Goal: Navigation & Orientation: Understand site structure

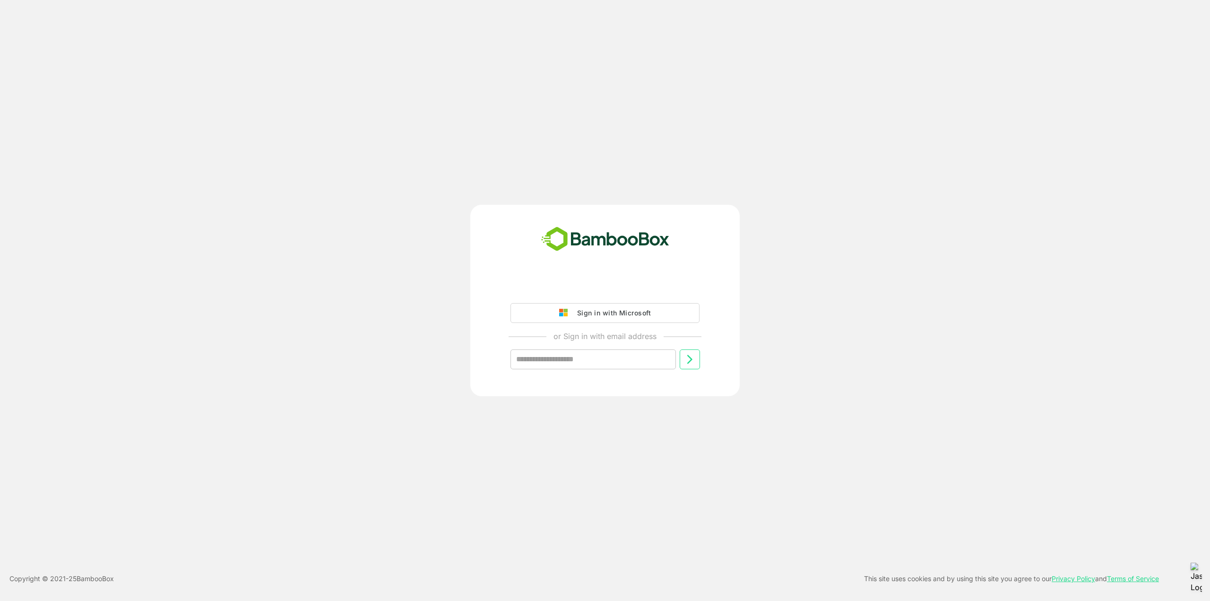
click at [618, 313] on div "Sign in with Microsoft" at bounding box center [611, 313] width 78 height 12
click at [632, 310] on div "Sign in with Microsoft" at bounding box center [611, 313] width 78 height 12
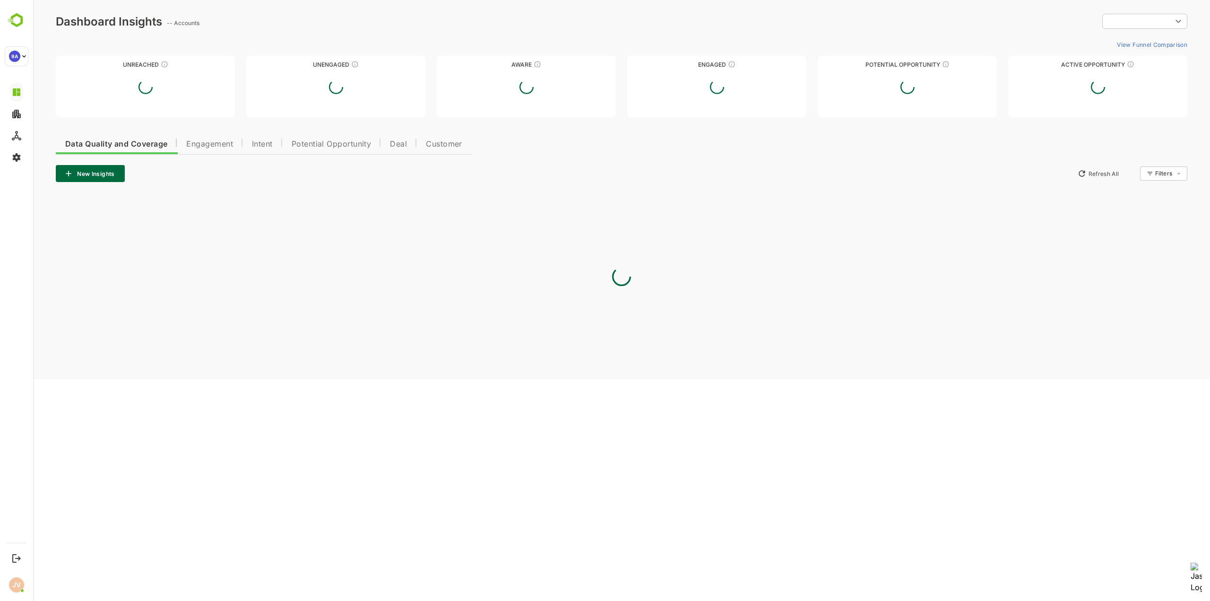
type input "**********"
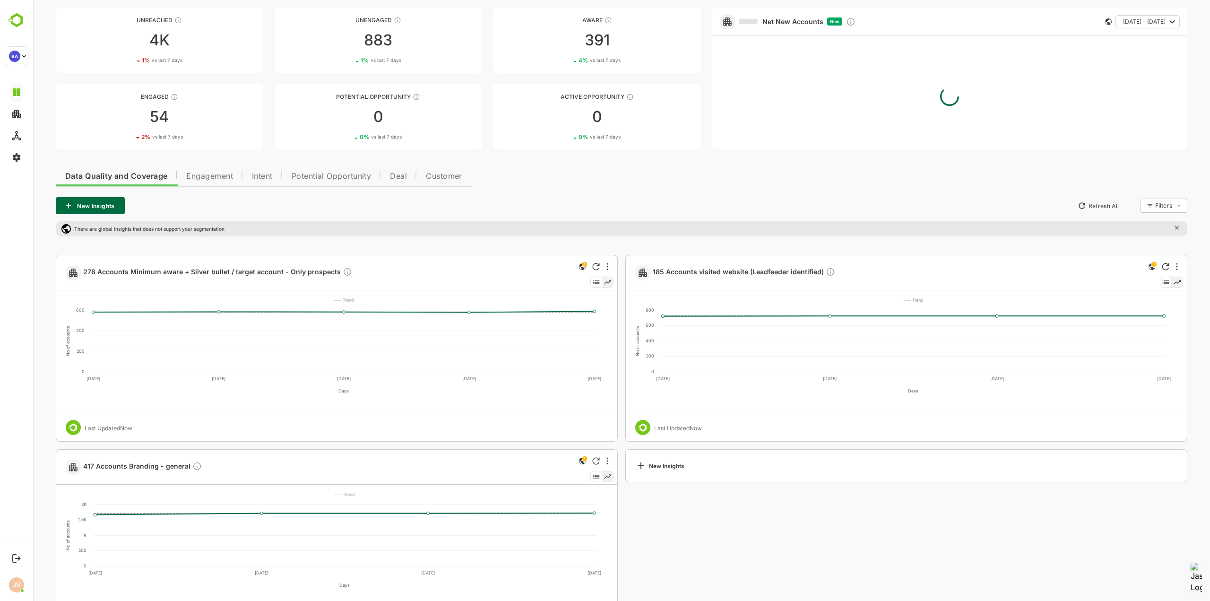
scroll to position [95, 0]
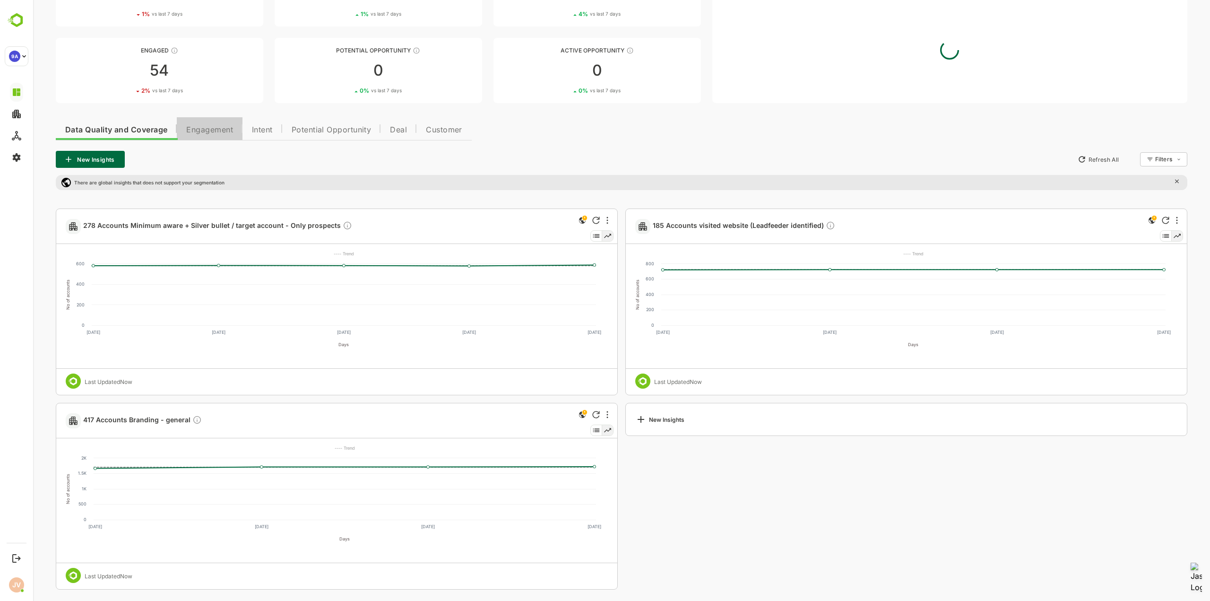
click at [225, 131] on span "Engagement" at bounding box center [209, 130] width 47 height 8
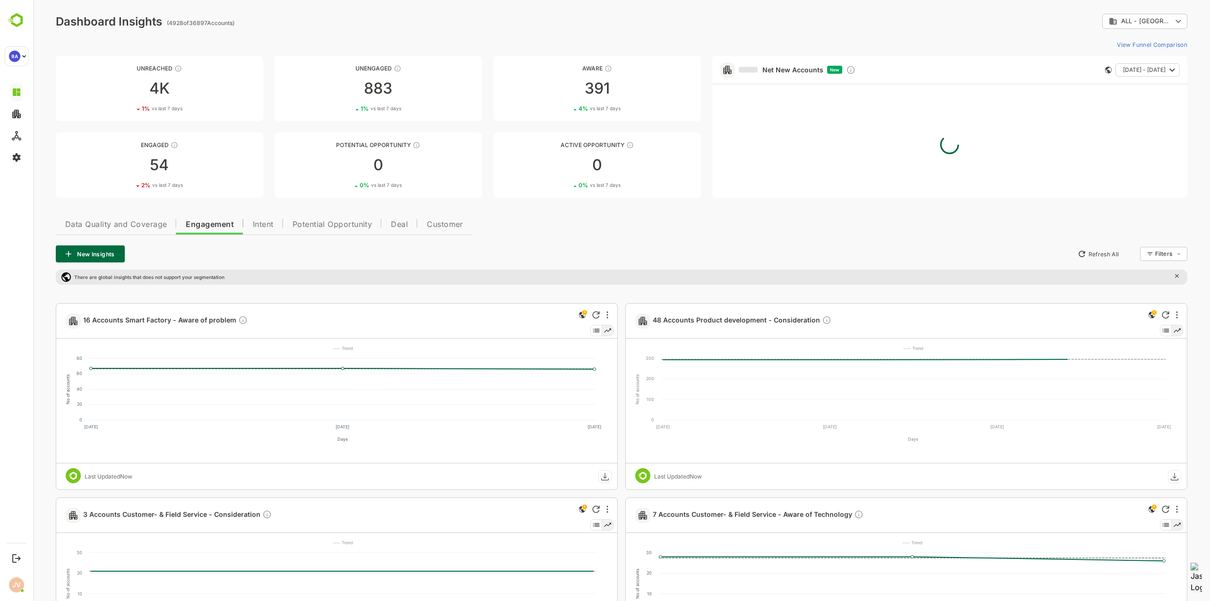
click at [452, 224] on span "Customer" at bounding box center [445, 225] width 36 height 8
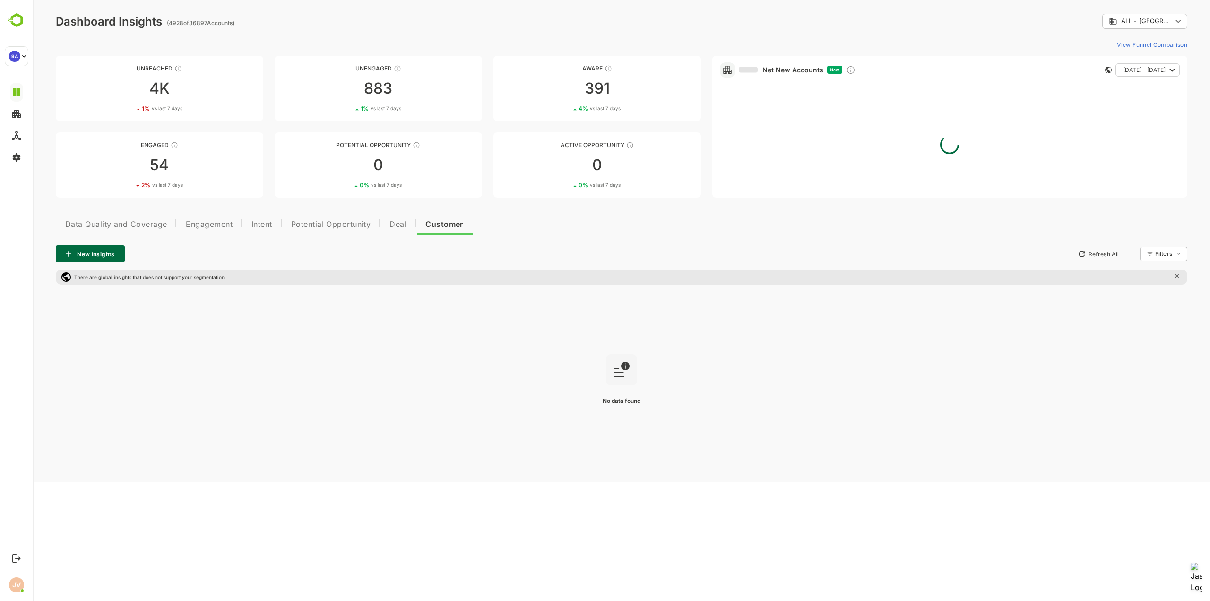
click at [400, 226] on span "Deal" at bounding box center [397, 225] width 17 height 8
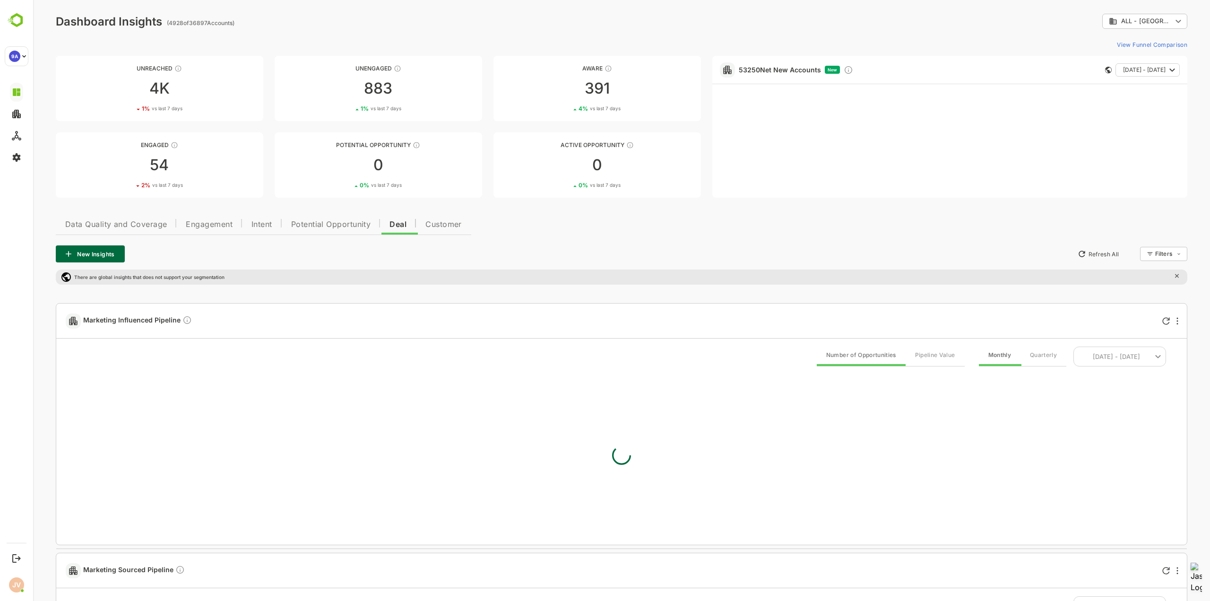
click at [138, 224] on span "Data Quality and Coverage" at bounding box center [116, 225] width 102 height 8
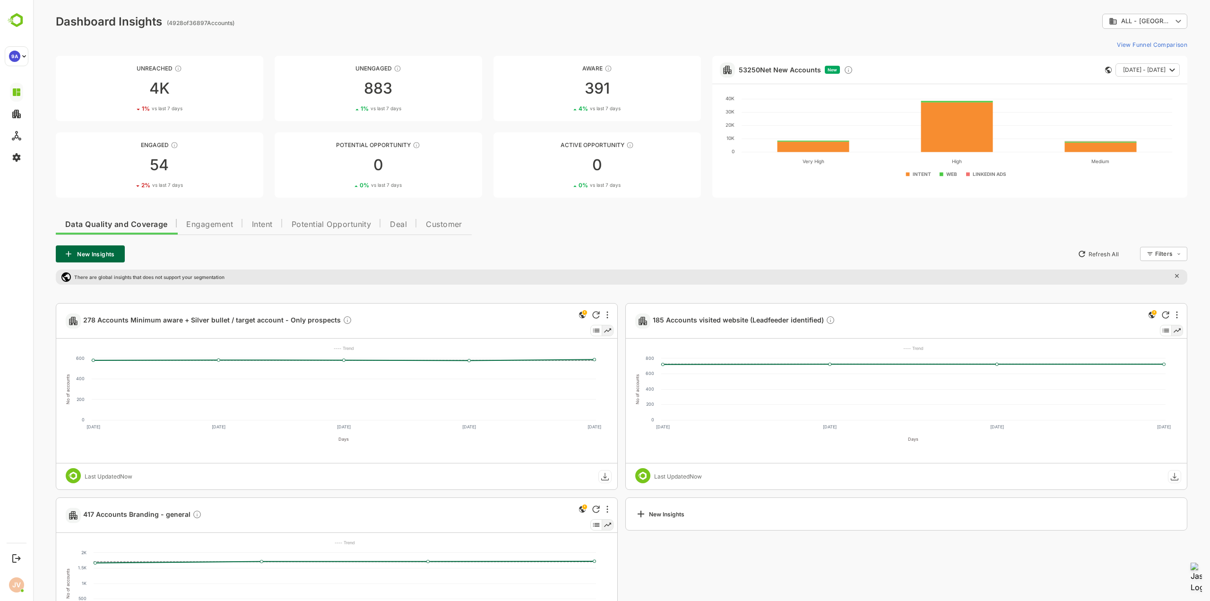
click at [206, 224] on span "Engagement" at bounding box center [209, 225] width 47 height 8
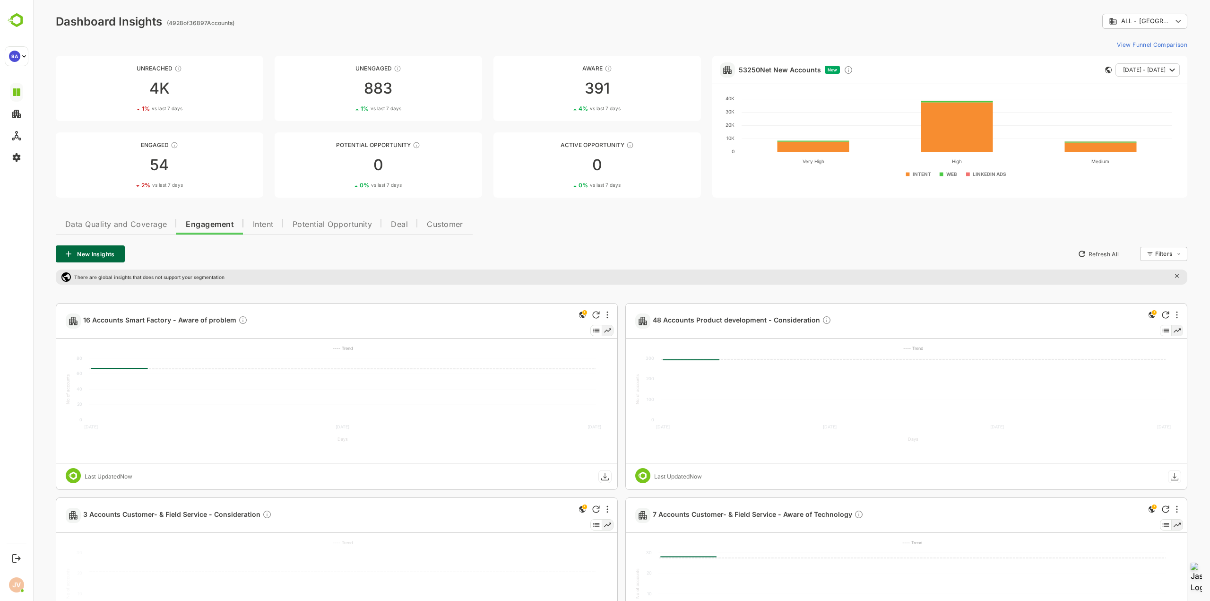
click at [267, 223] on span "Intent" at bounding box center [263, 225] width 21 height 8
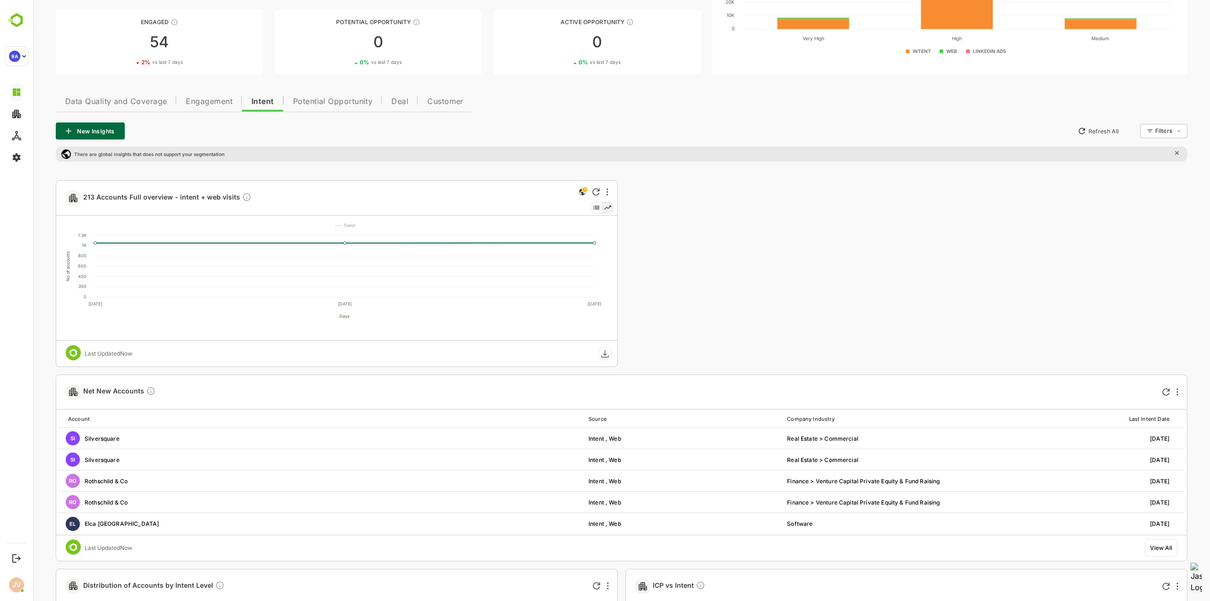
scroll to position [47, 0]
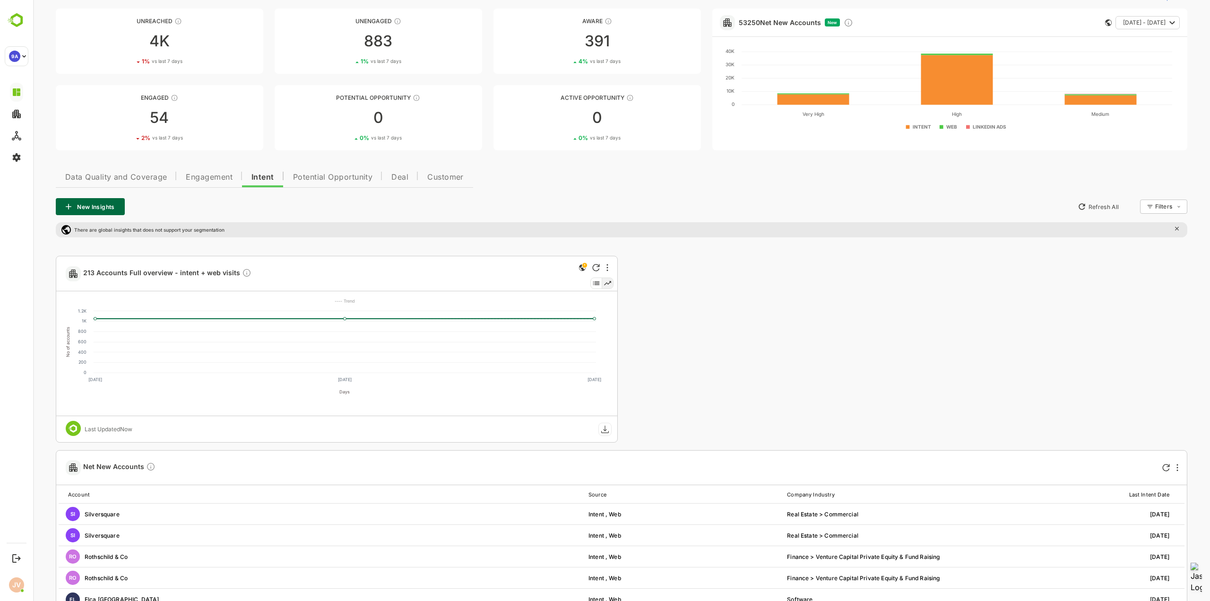
click at [203, 178] on span "Engagement" at bounding box center [209, 177] width 47 height 8
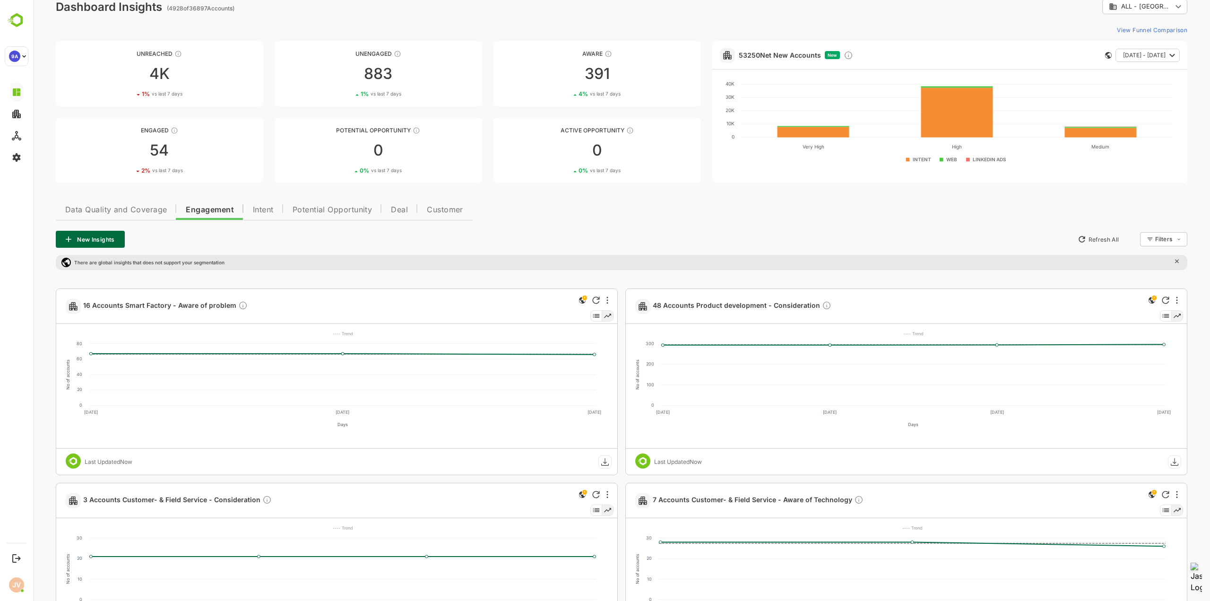
scroll to position [0, 0]
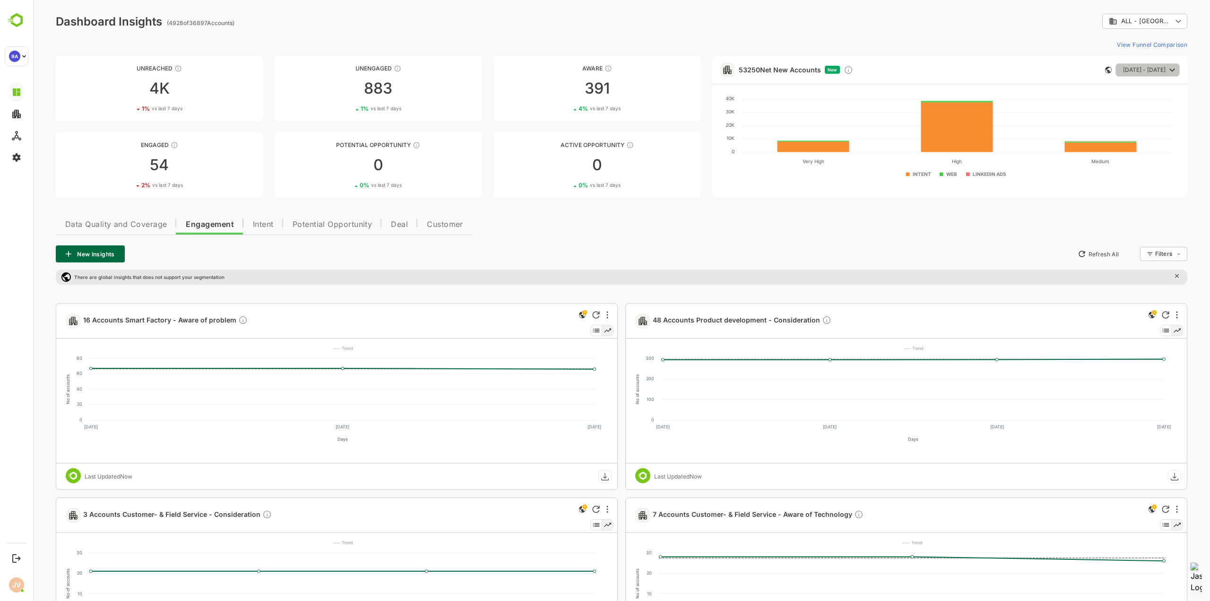
click at [1141, 69] on span "[DATE] - [DATE]" at bounding box center [1144, 70] width 43 height 12
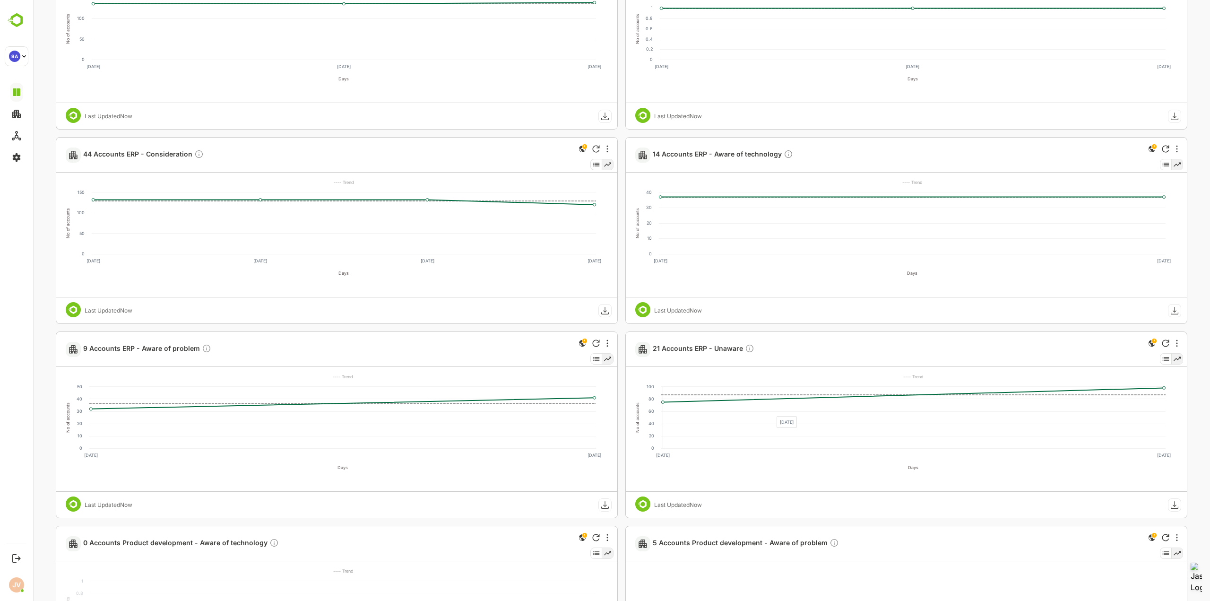
scroll to position [803, 0]
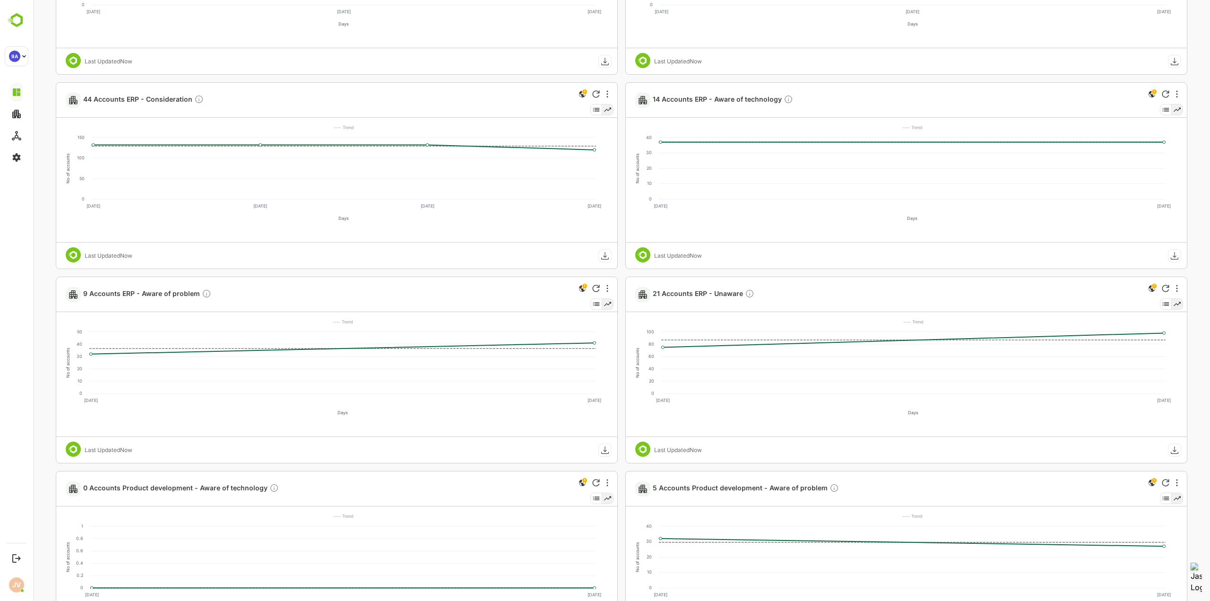
click at [1163, 302] on icon at bounding box center [1165, 304] width 7 height 4
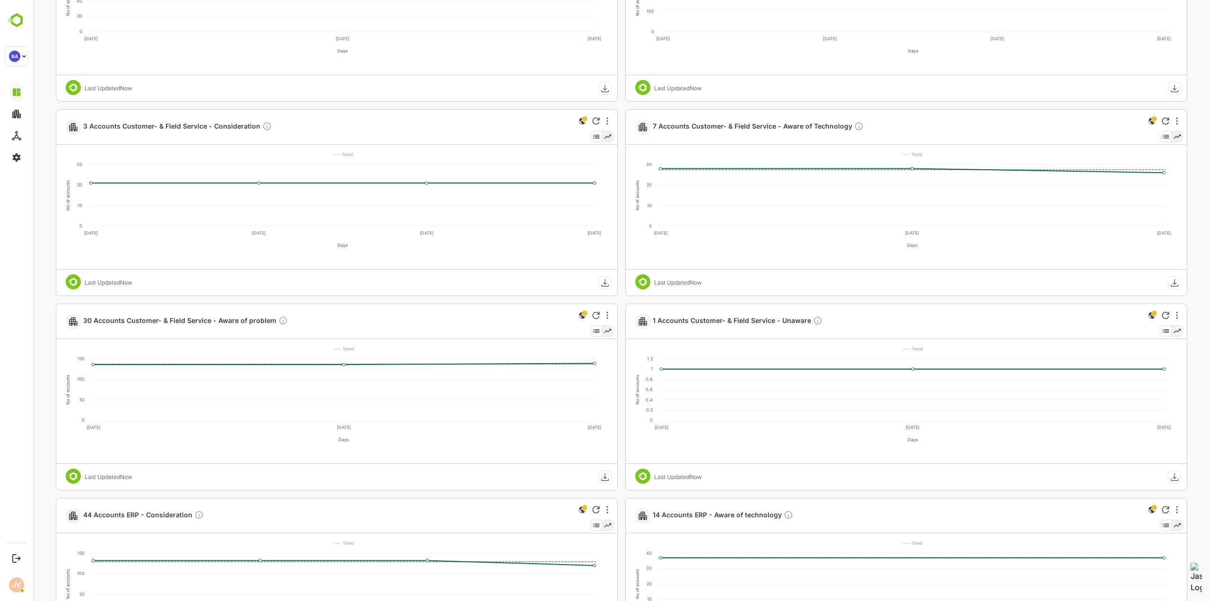
scroll to position [378, 0]
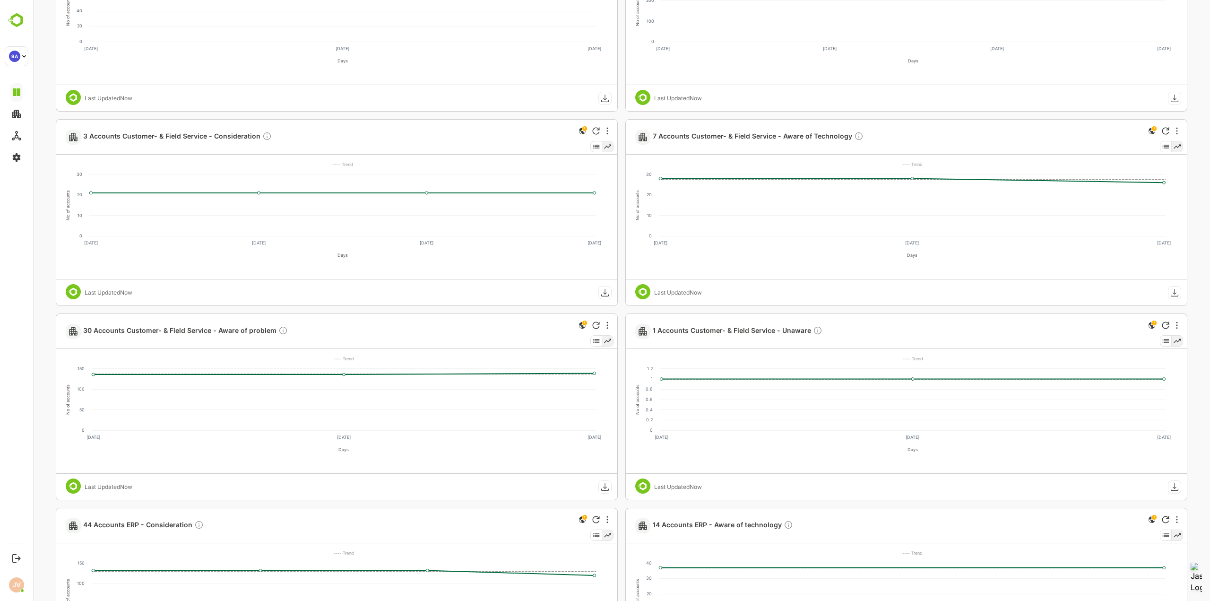
click at [1162, 144] on icon at bounding box center [1165, 146] width 11 height 10
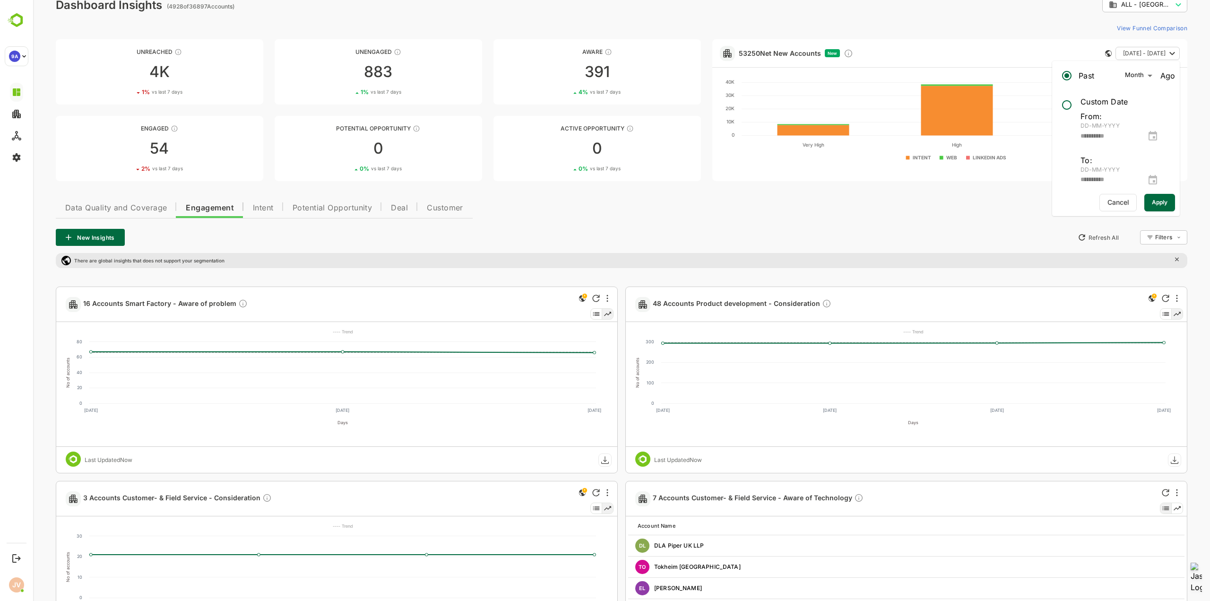
scroll to position [0, 0]
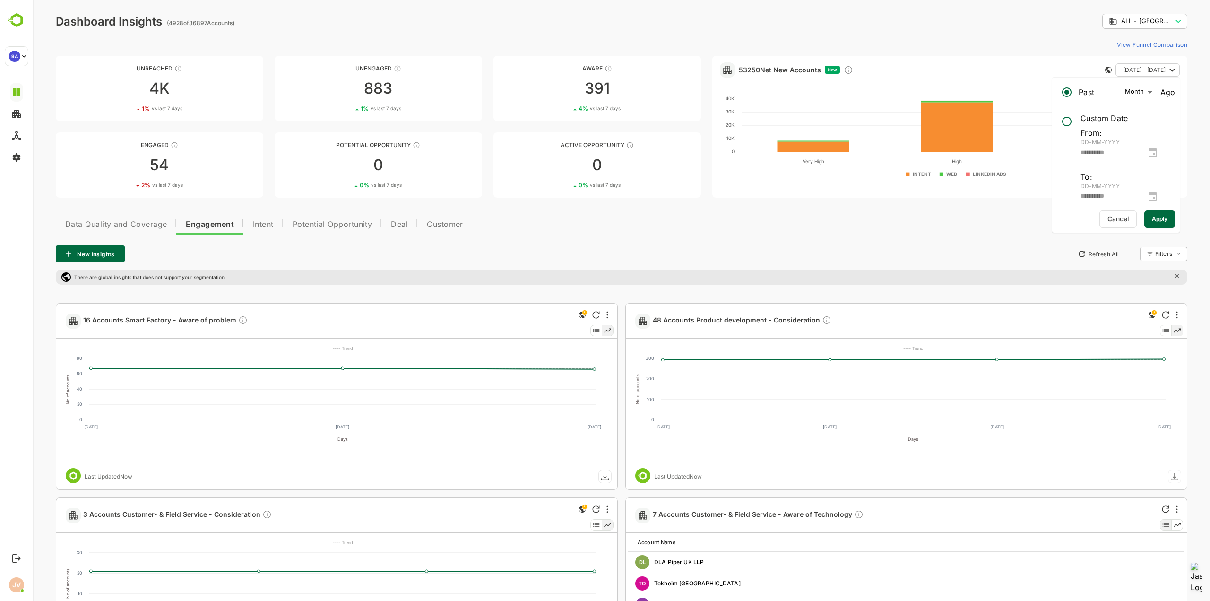
click at [264, 223] on span "Intent" at bounding box center [263, 225] width 21 height 8
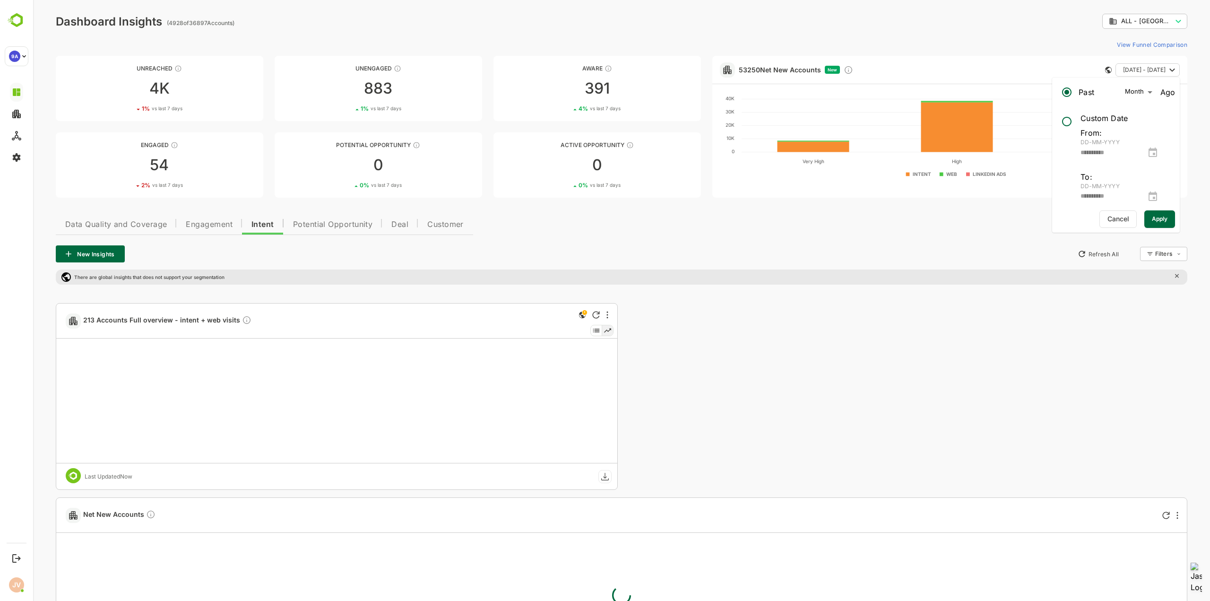
click at [327, 221] on span "Potential Opportunity" at bounding box center [333, 225] width 80 height 8
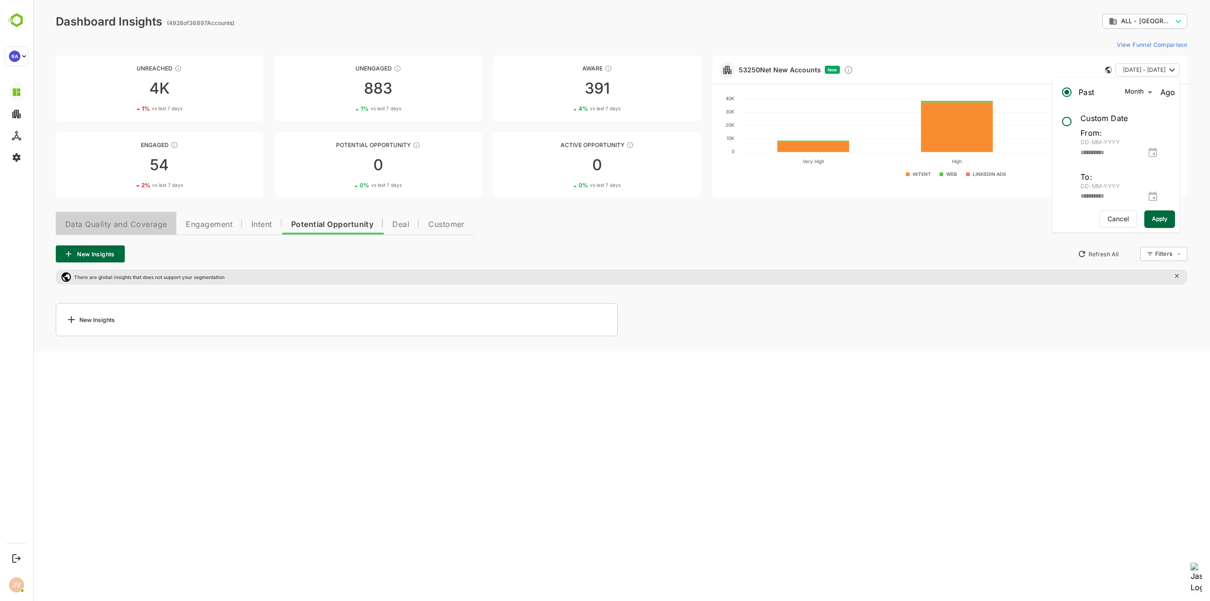
click at [129, 226] on span "Data Quality and Coverage" at bounding box center [116, 225] width 102 height 8
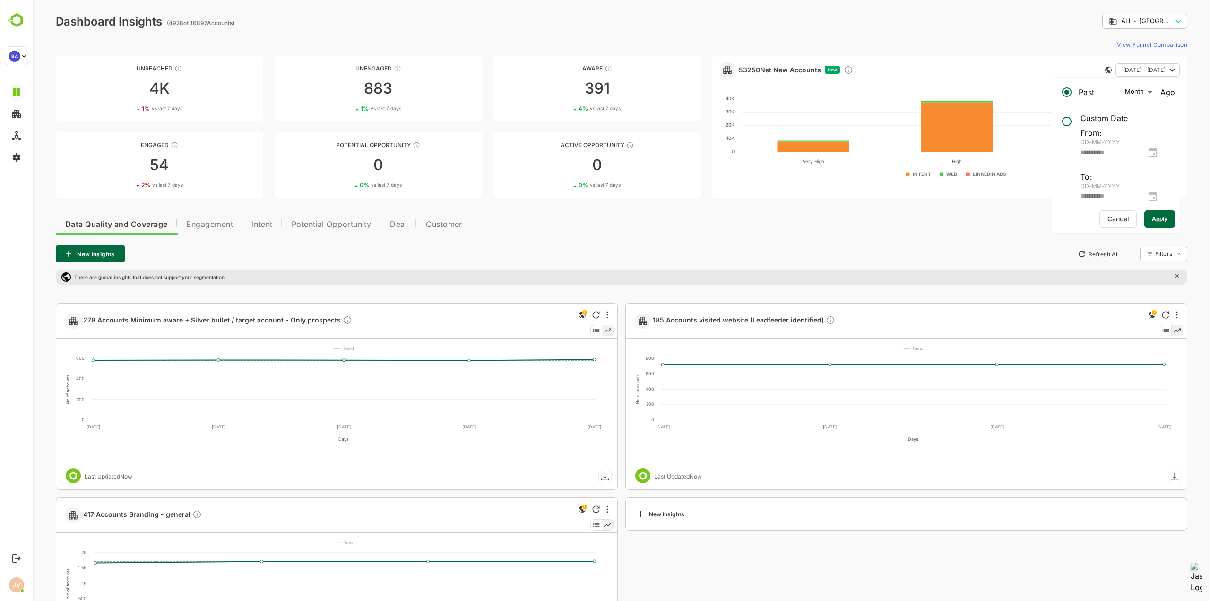
click at [1149, 70] on span "[DATE] - [DATE]" at bounding box center [1144, 70] width 43 height 12
click at [971, 31] on div "**********" at bounding box center [621, 349] width 1177 height 699
click at [638, 249] on div "New Insights Refresh All Filters ​" at bounding box center [621, 253] width 1131 height 17
